Goal: Task Accomplishment & Management: Manage account settings

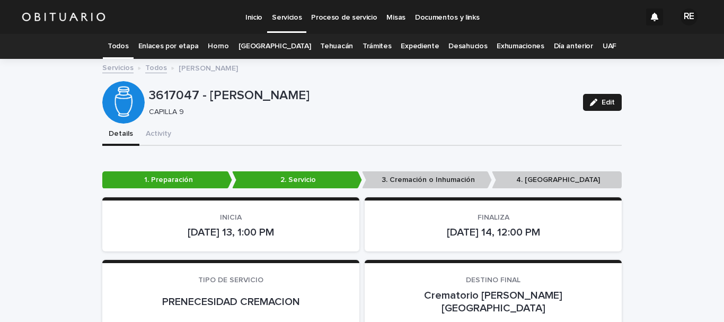
click at [401, 45] on link "Expediente" at bounding box center [420, 46] width 38 height 25
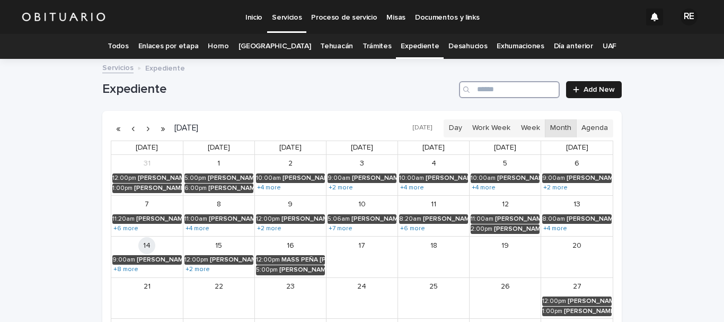
click at [519, 90] on input "Search" at bounding box center [509, 89] width 101 height 17
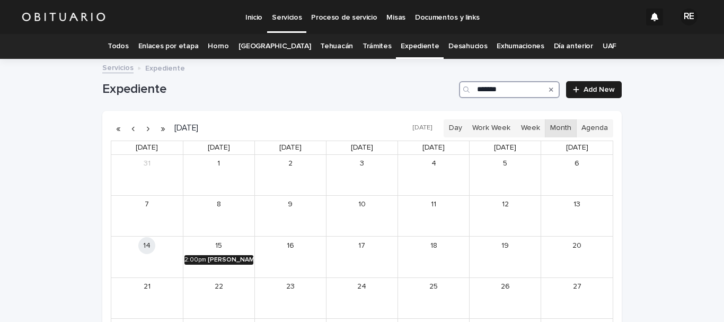
click at [221, 259] on div "AQUINO GIL CARMINA JUDITH" at bounding box center [231, 259] width 46 height 7
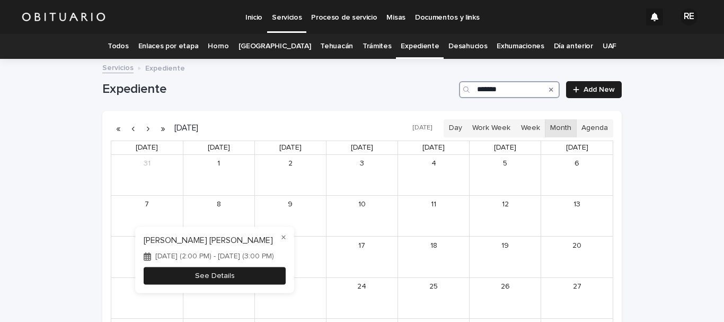
type input "*******"
click at [263, 281] on button "See Details" at bounding box center [215, 275] width 142 height 17
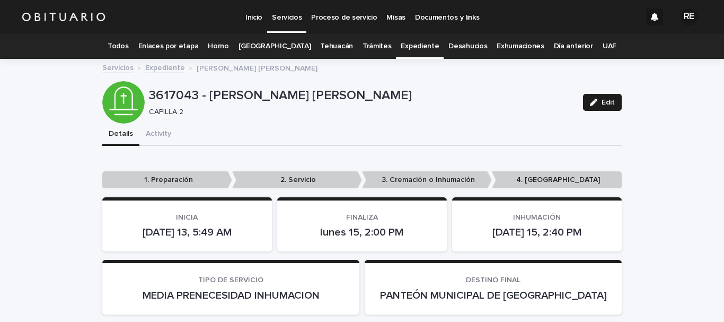
drag, startPoint x: 597, startPoint y: 96, endPoint x: 598, endPoint y: 176, distance: 80.0
click at [597, 96] on button "Edit" at bounding box center [602, 102] width 39 height 17
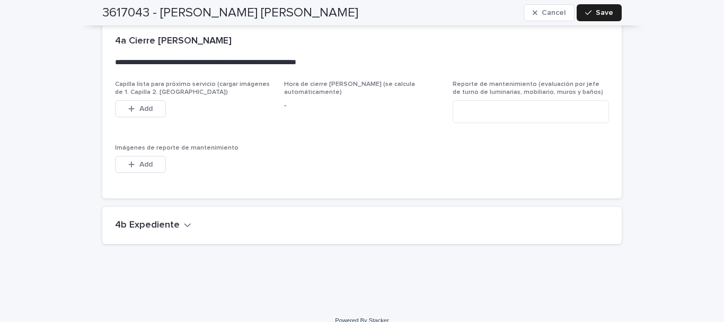
scroll to position [2618, 0]
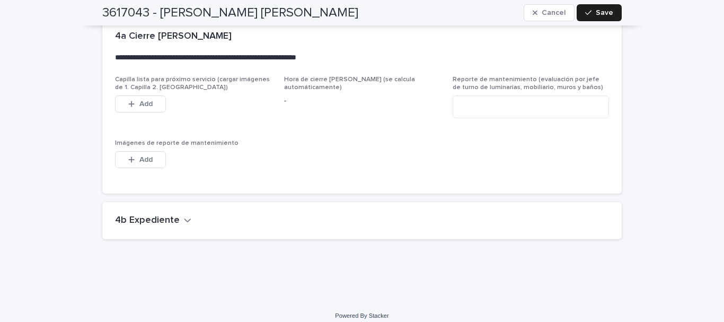
click at [184, 215] on icon "button" at bounding box center [187, 220] width 7 height 10
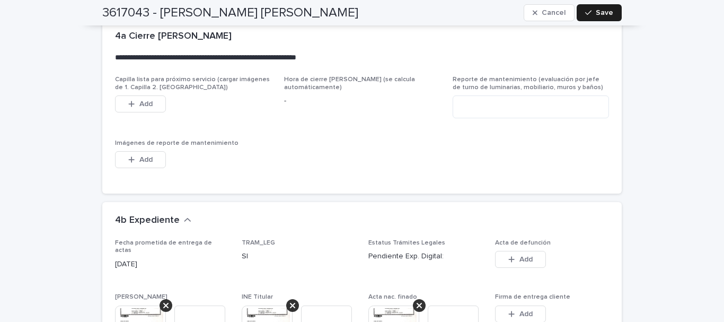
scroll to position [2671, 0]
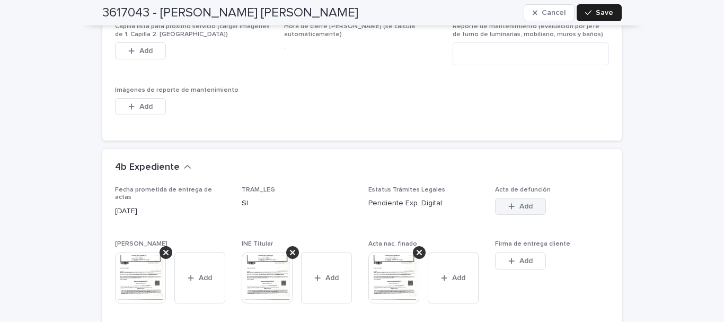
click at [514, 202] on div "button" at bounding box center [513, 205] width 11 height 7
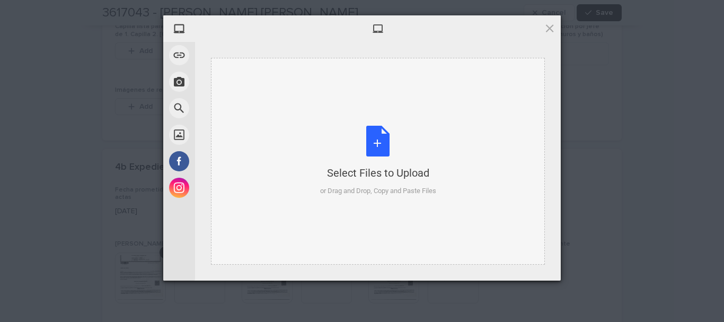
click at [382, 146] on div "Select Files to Upload or Drag and Drop, Copy and Paste Files" at bounding box center [378, 161] width 116 height 70
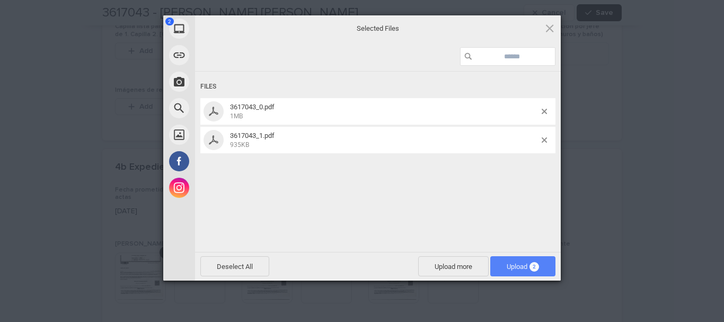
click at [547, 261] on span "Upload 2" at bounding box center [522, 266] width 65 height 20
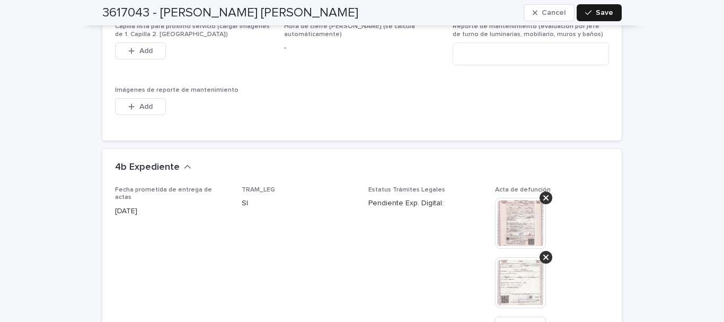
click at [592, 6] on button "Save" at bounding box center [599, 12] width 45 height 17
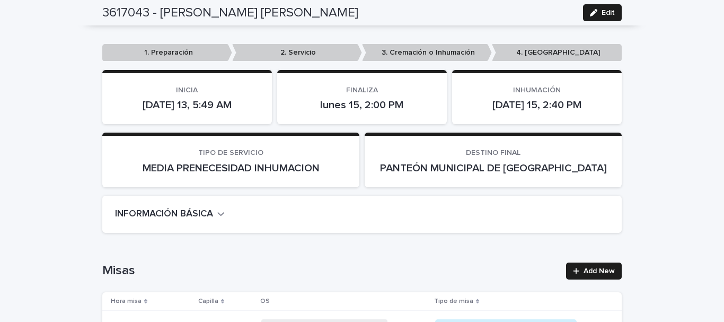
scroll to position [0, 0]
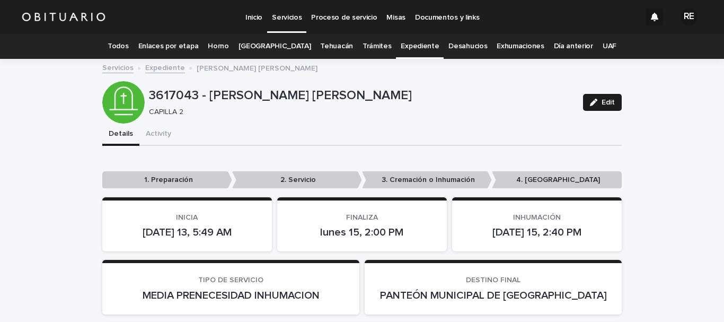
click at [128, 44] on link "Todos" at bounding box center [118, 46] width 21 height 25
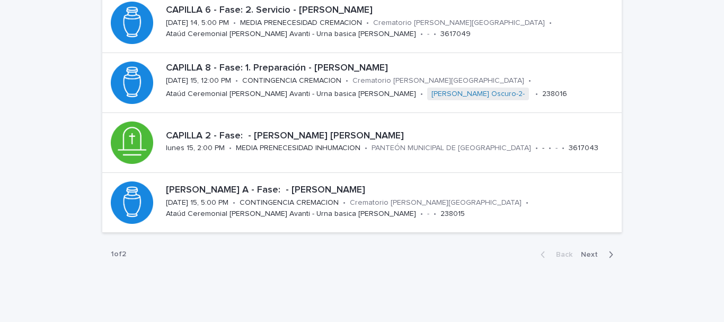
scroll to position [506, 0]
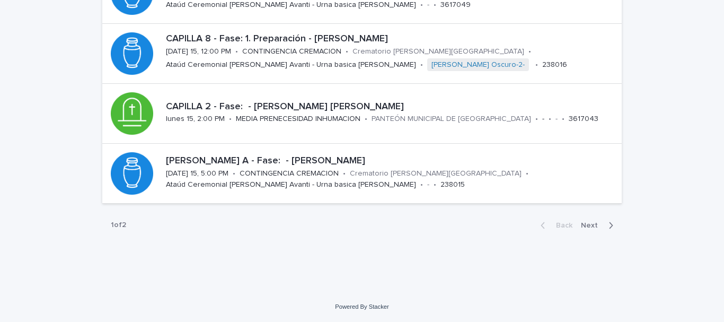
click at [587, 225] on span "Next" at bounding box center [592, 225] width 23 height 7
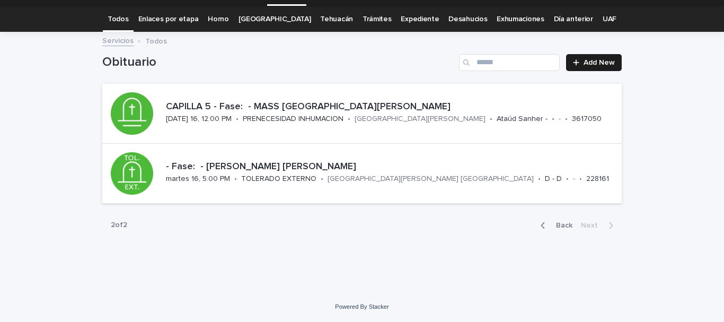
scroll to position [27, 0]
click at [541, 222] on icon "button" at bounding box center [543, 225] width 5 height 10
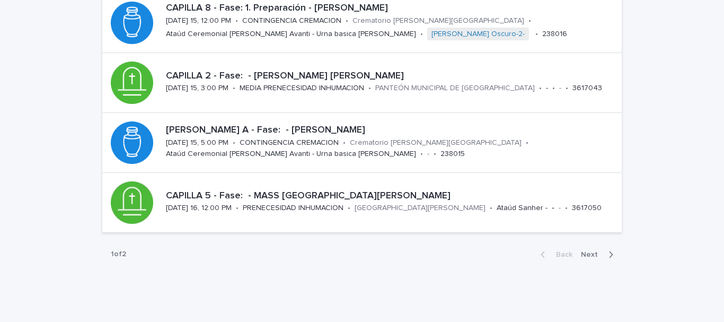
scroll to position [506, 0]
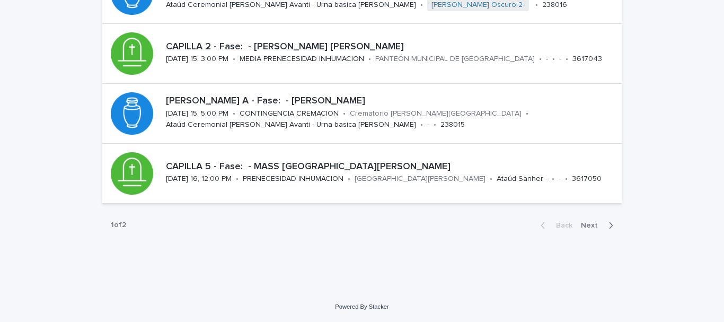
click at [585, 224] on span "Next" at bounding box center [592, 225] width 23 height 7
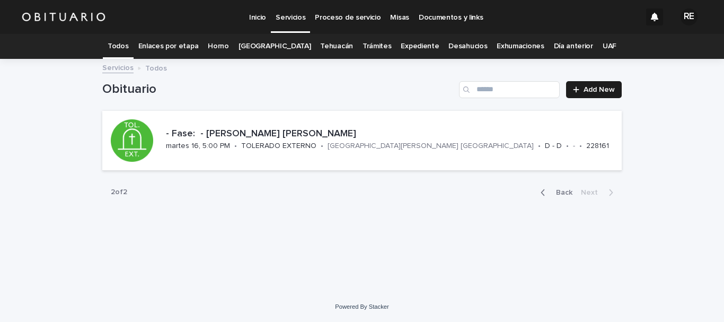
click at [128, 43] on link "Todos" at bounding box center [118, 46] width 21 height 25
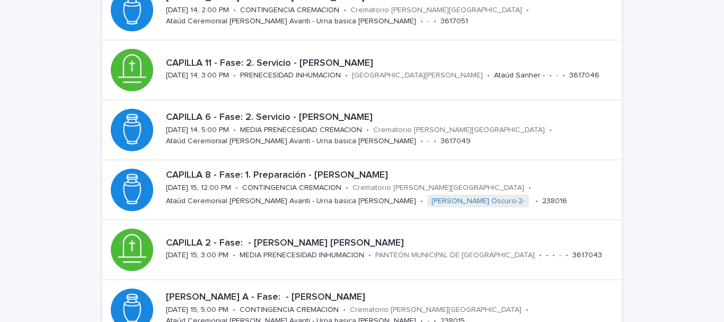
scroll to position [294, 0]
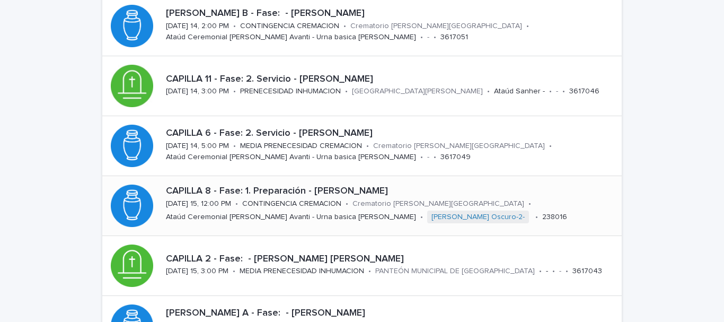
click at [323, 190] on p "CAPILLA 8 - Fase: 1. Preparación - [PERSON_NAME]" at bounding box center [392, 191] width 452 height 12
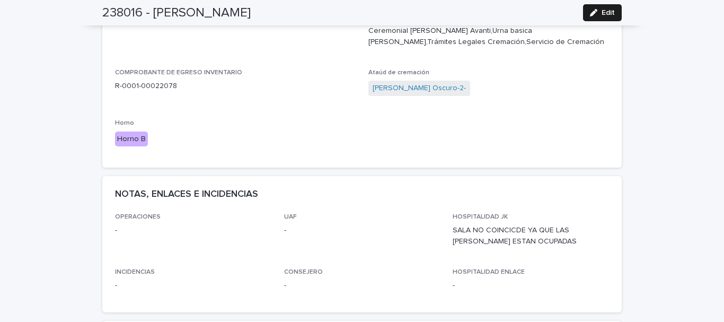
scroll to position [636, 0]
